Goal: Task Accomplishment & Management: Use online tool/utility

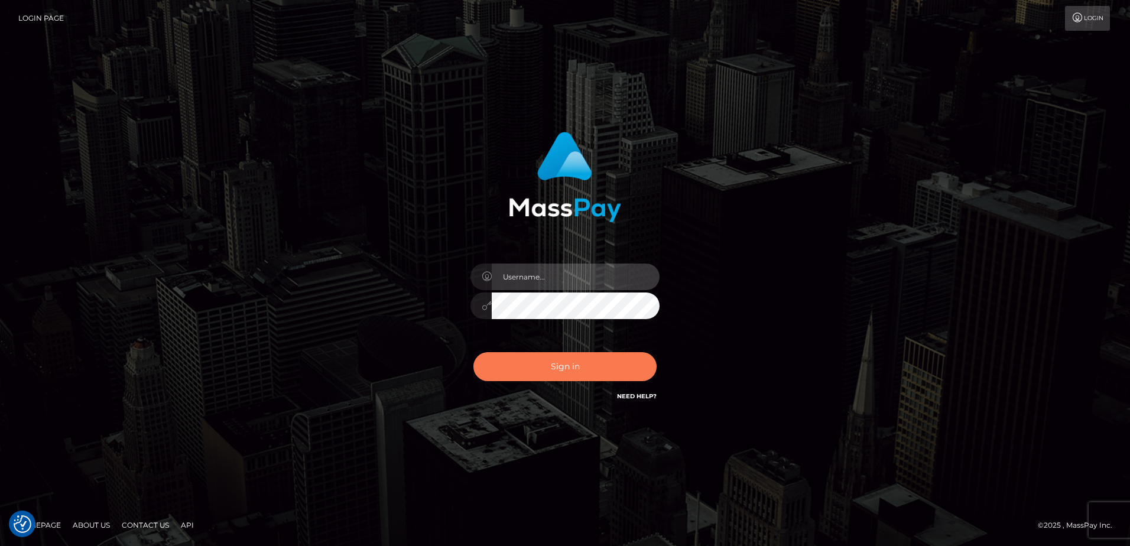
type input "alice.of"
click at [587, 365] on button "Sign in" at bounding box center [564, 366] width 183 height 29
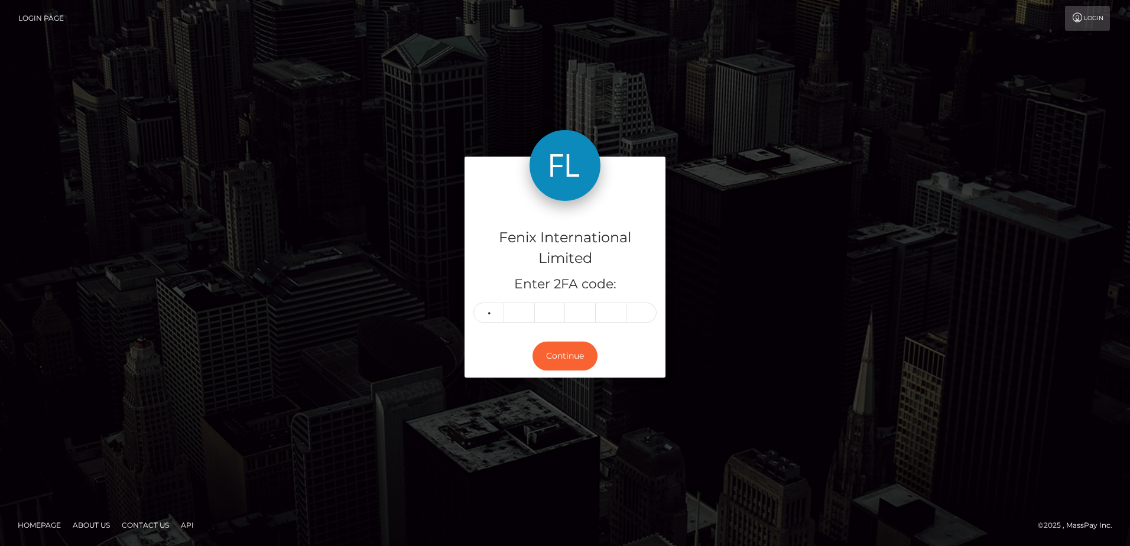
type input "0"
type input "5"
type input "2"
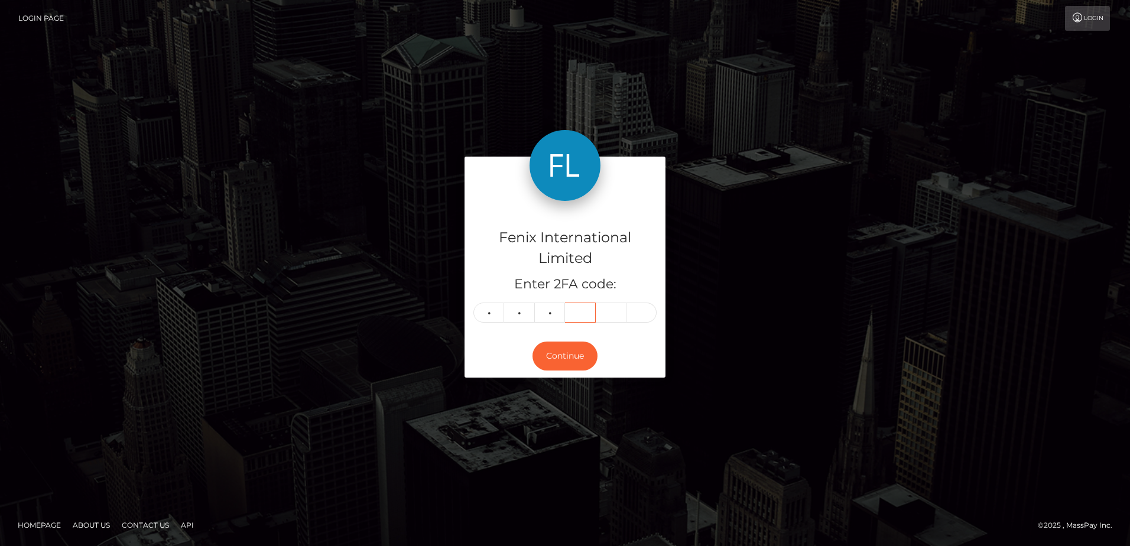
type input "9"
type input "5"
type input "0"
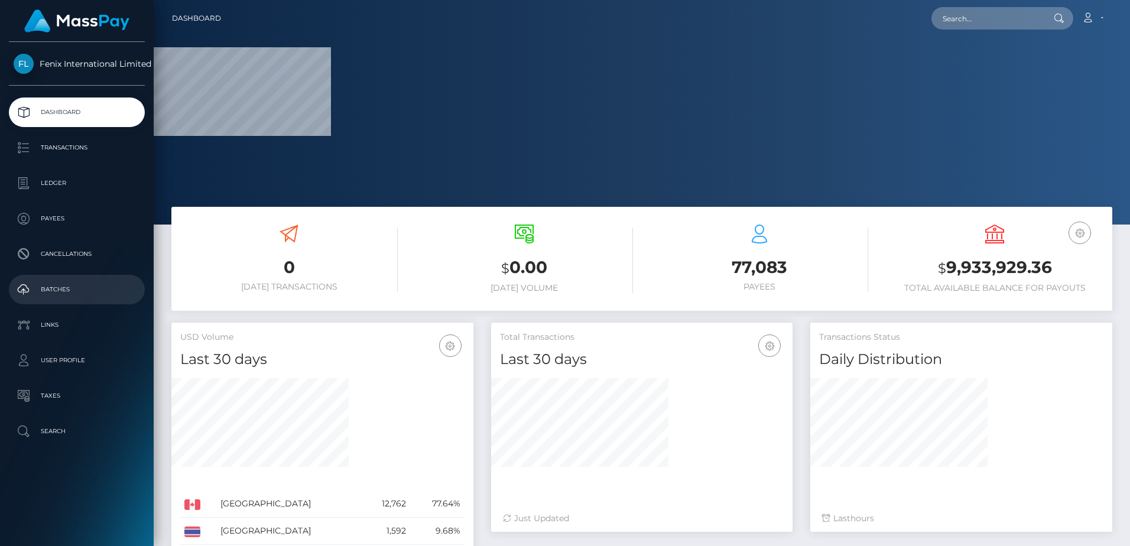
click at [86, 288] on p "Batches" at bounding box center [77, 290] width 126 height 18
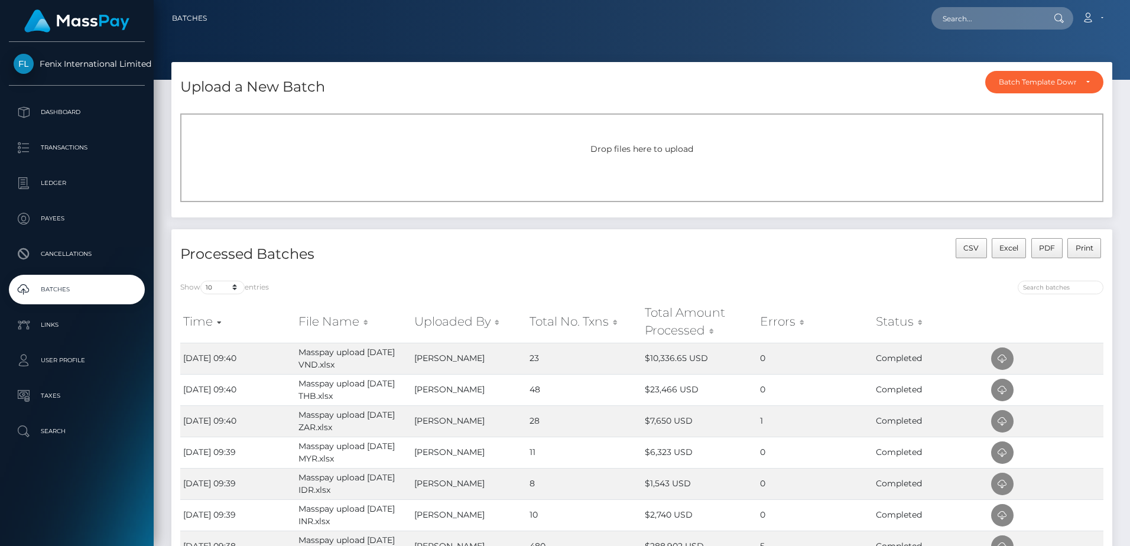
click at [621, 141] on div "Drop files here to upload" at bounding box center [641, 157] width 923 height 89
click at [637, 160] on div "Drop files here to upload" at bounding box center [641, 157] width 923 height 89
click at [684, 159] on div "Drop files here to upload" at bounding box center [641, 157] width 923 height 89
click at [701, 141] on div "Drop files here to upload" at bounding box center [641, 157] width 923 height 89
click at [610, 157] on div "Drop files here to upload" at bounding box center [641, 157] width 923 height 89
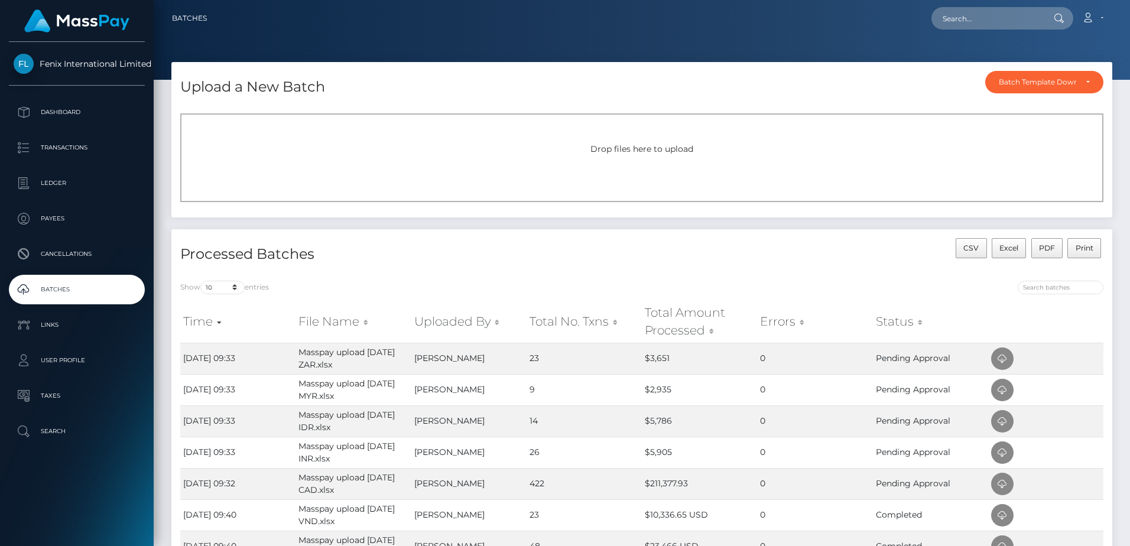
scroll to position [59, 0]
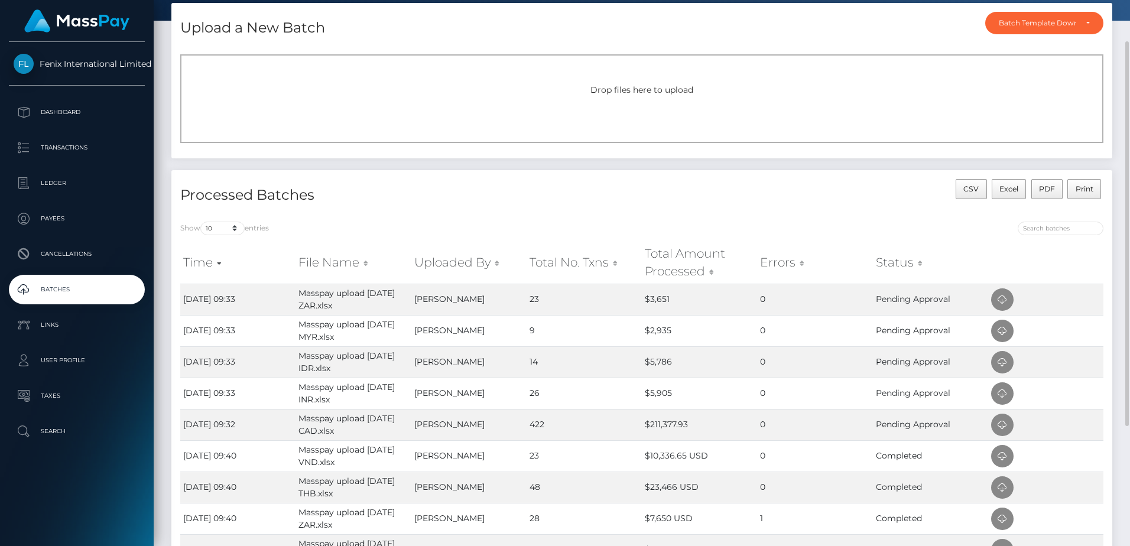
click at [629, 89] on span "Drop files here to upload" at bounding box center [641, 89] width 103 height 11
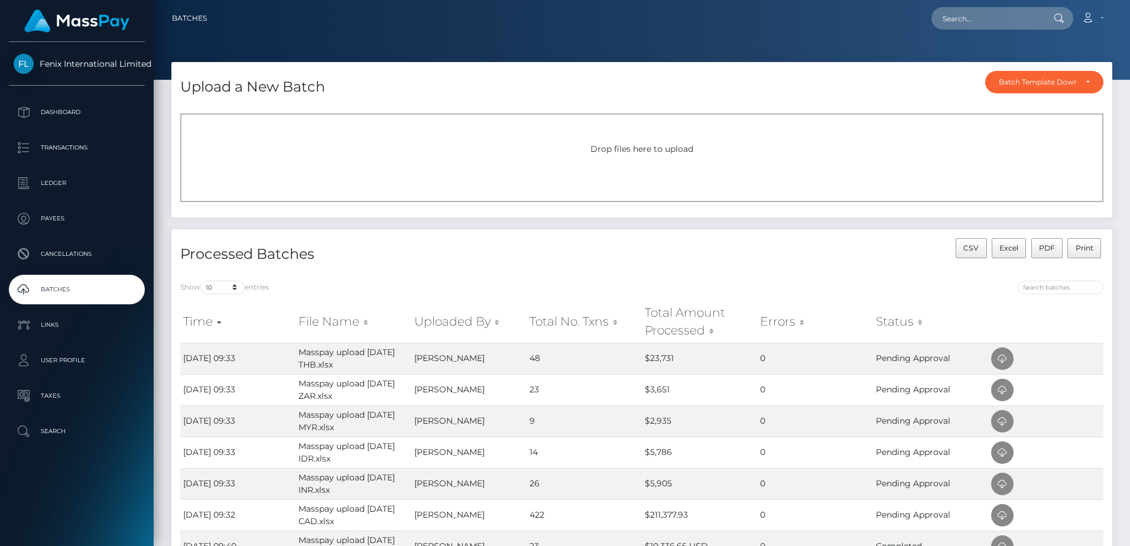
click at [648, 142] on div "Drop files here to upload" at bounding box center [641, 157] width 923 height 89
